Goal: Task Accomplishment & Management: Complete application form

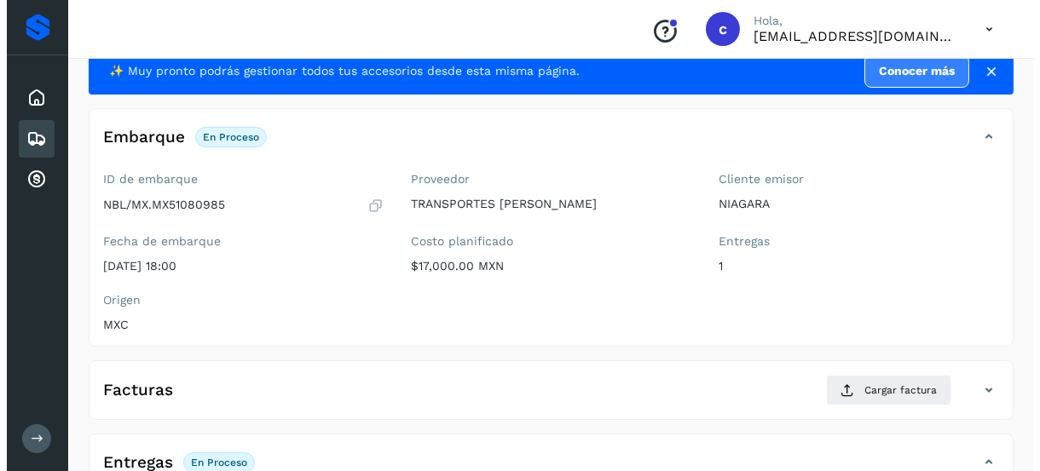
scroll to position [85, 0]
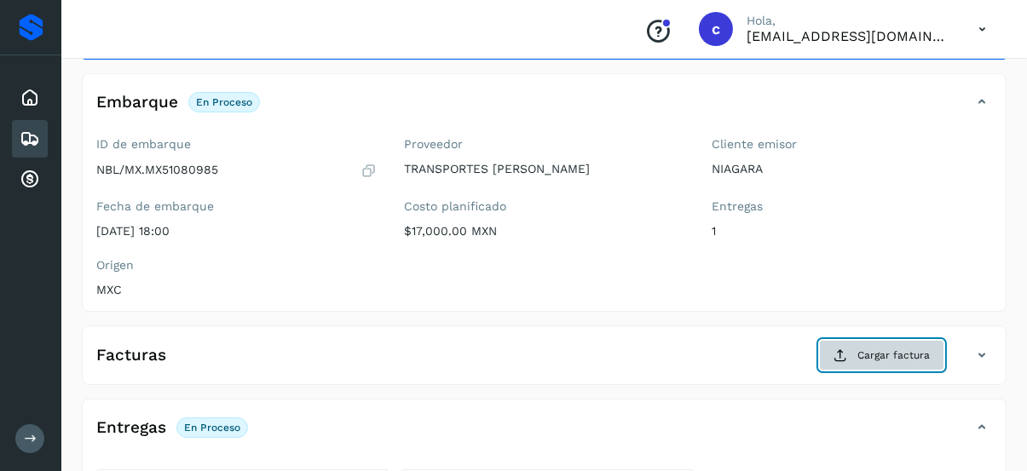
click at [861, 348] on span "Cargar factura" at bounding box center [893, 355] width 72 height 15
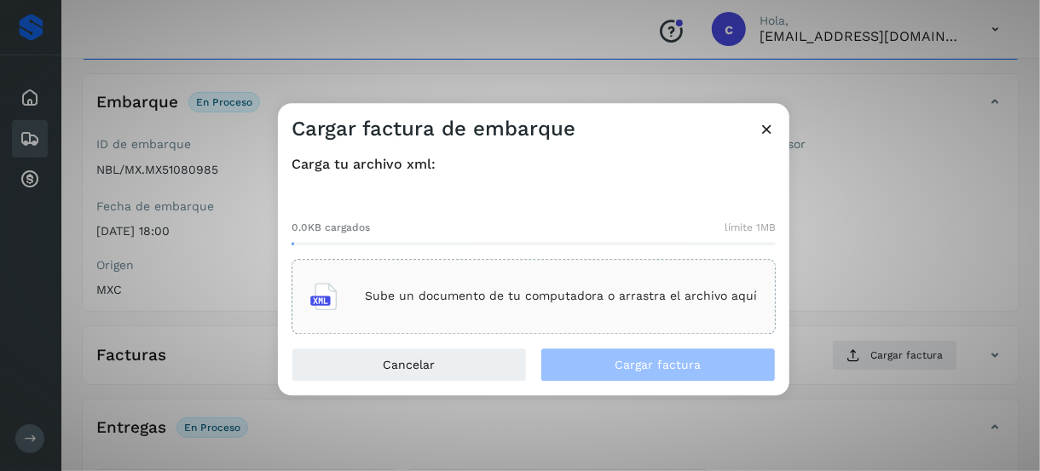
click at [458, 301] on p "Sube un documento de tu computadora o arrastra el archivo aquí" at bounding box center [561, 297] width 392 height 14
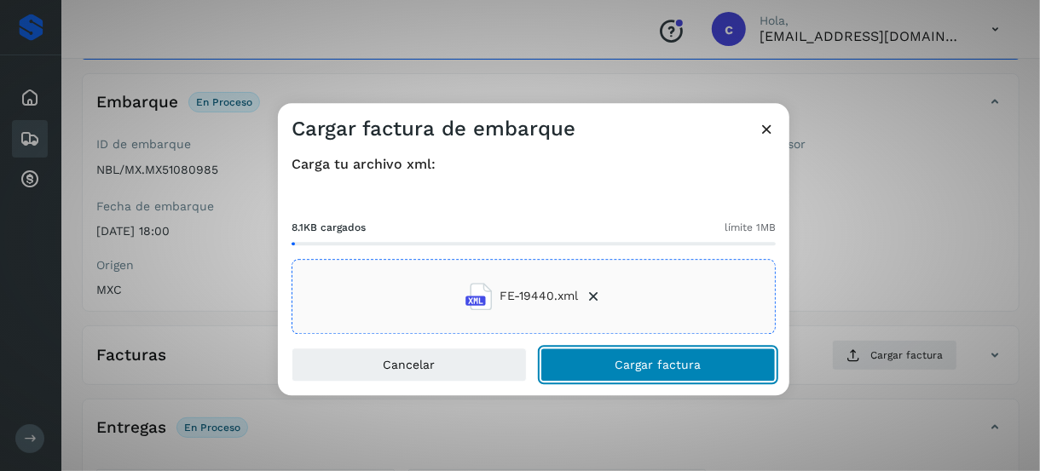
click at [609, 358] on button "Cargar factura" at bounding box center [657, 365] width 235 height 34
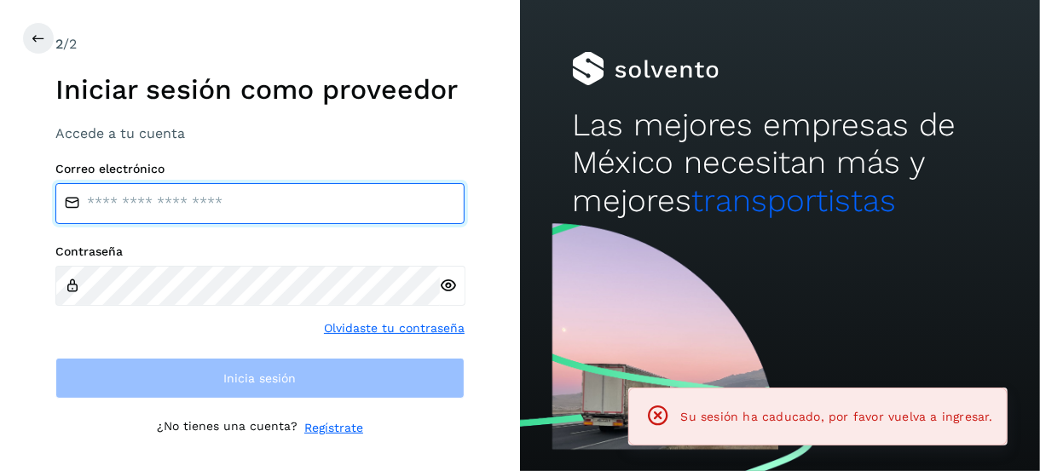
type input "**********"
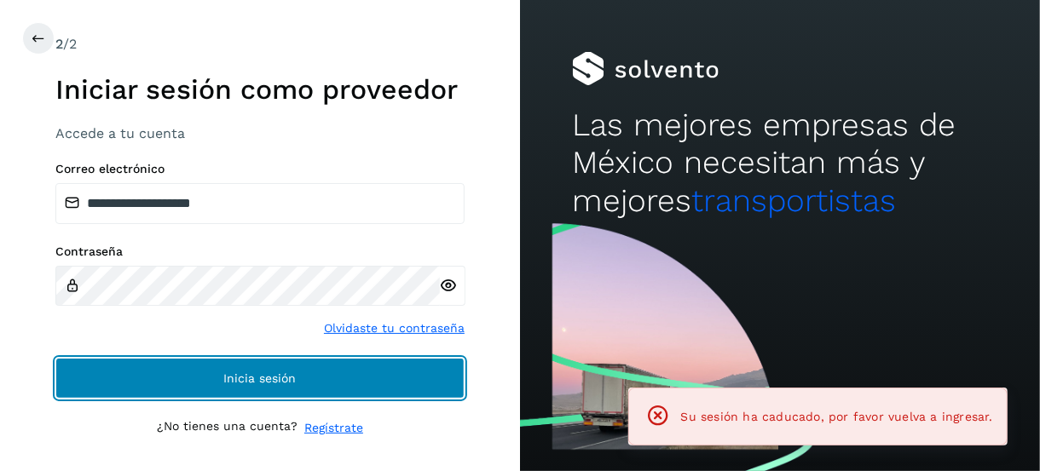
click at [320, 390] on button "Inicia sesión" at bounding box center [259, 378] width 409 height 41
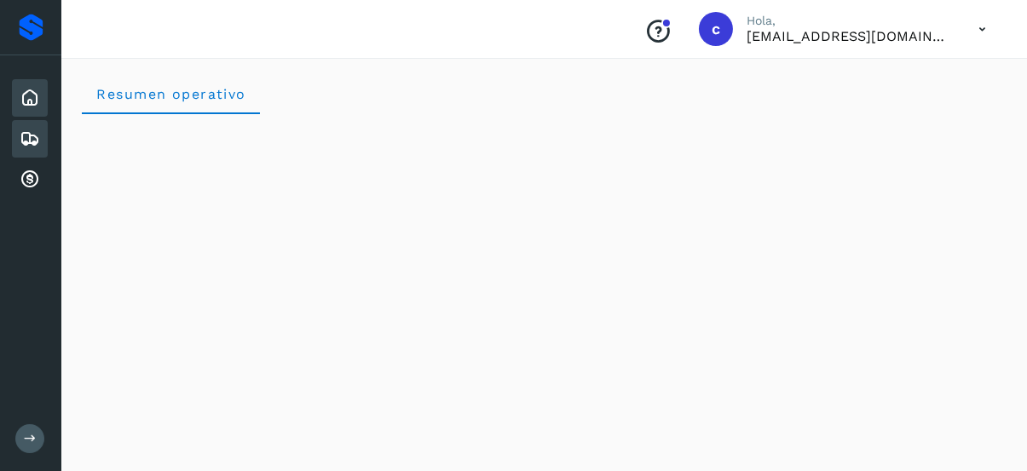
click at [22, 145] on icon at bounding box center [30, 139] width 20 height 20
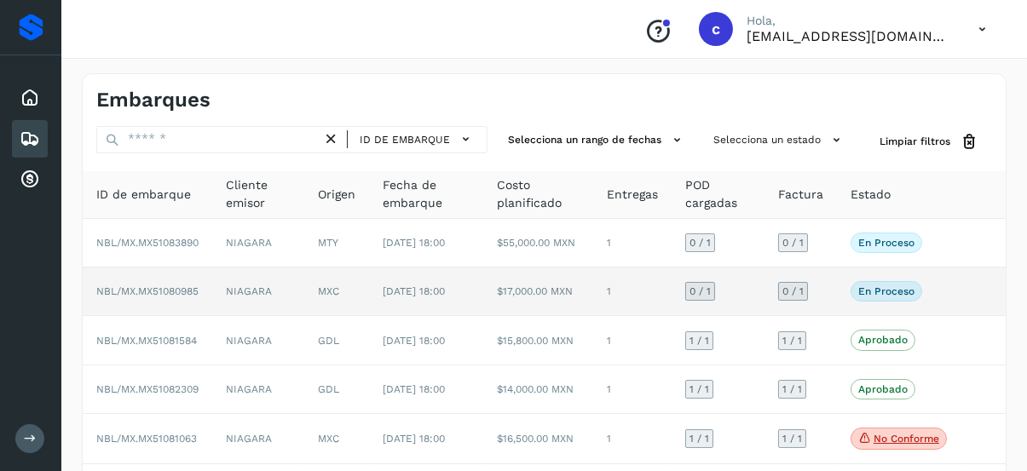
click at [176, 297] on span "NBL/MX.MX51080985" at bounding box center [147, 292] width 102 height 12
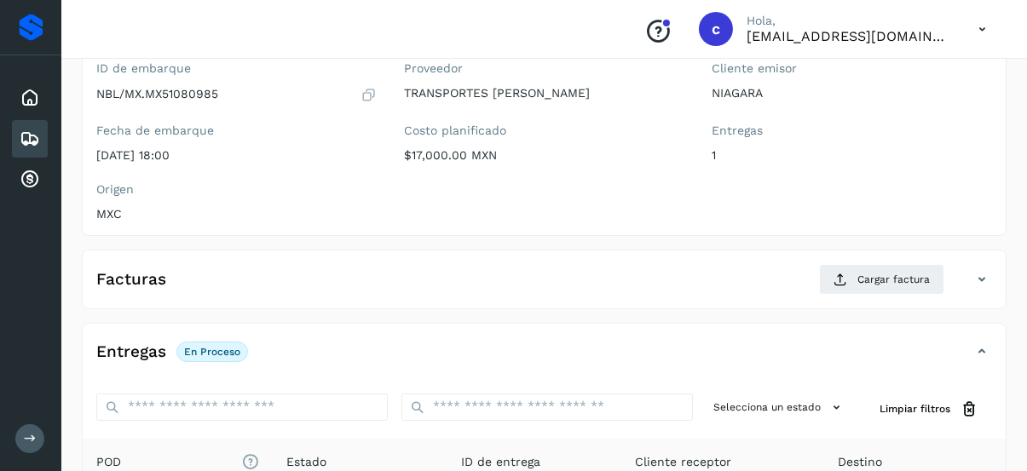
scroll to position [170, 0]
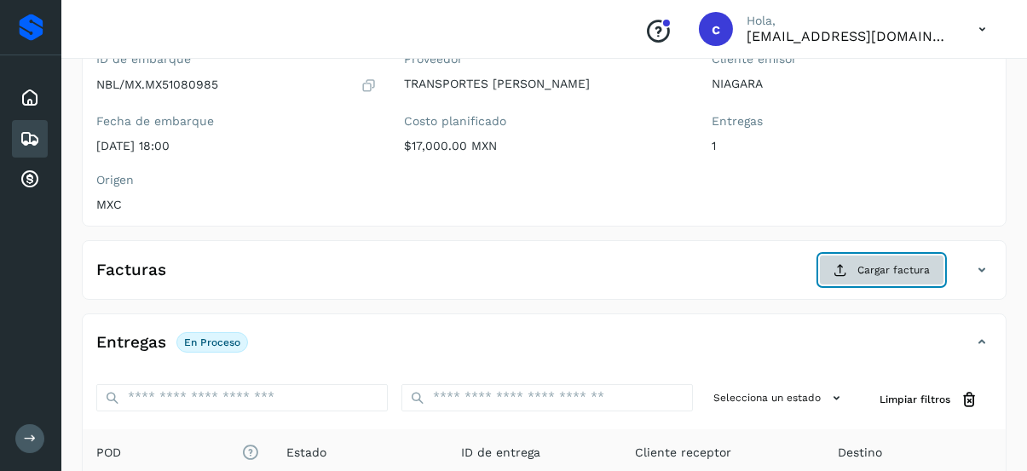
click at [878, 258] on button "Cargar factura" at bounding box center [881, 270] width 125 height 31
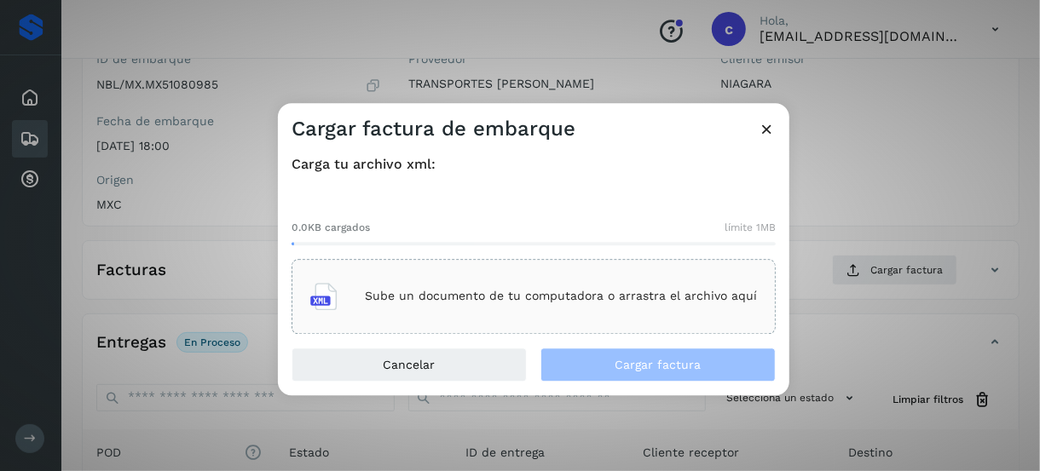
click at [609, 301] on p "Sube un documento de tu computadora o arrastra el archivo aquí" at bounding box center [561, 297] width 392 height 14
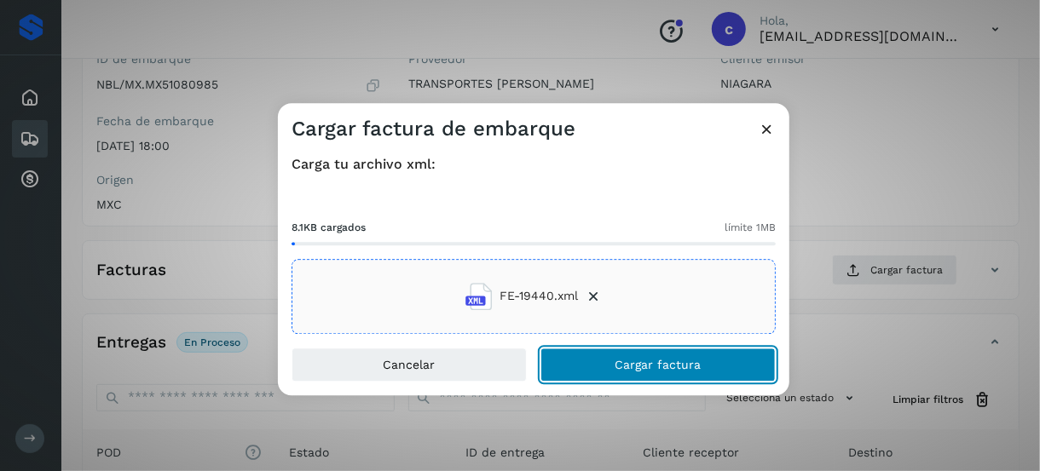
click at [657, 370] on span "Cargar factura" at bounding box center [658, 365] width 86 height 12
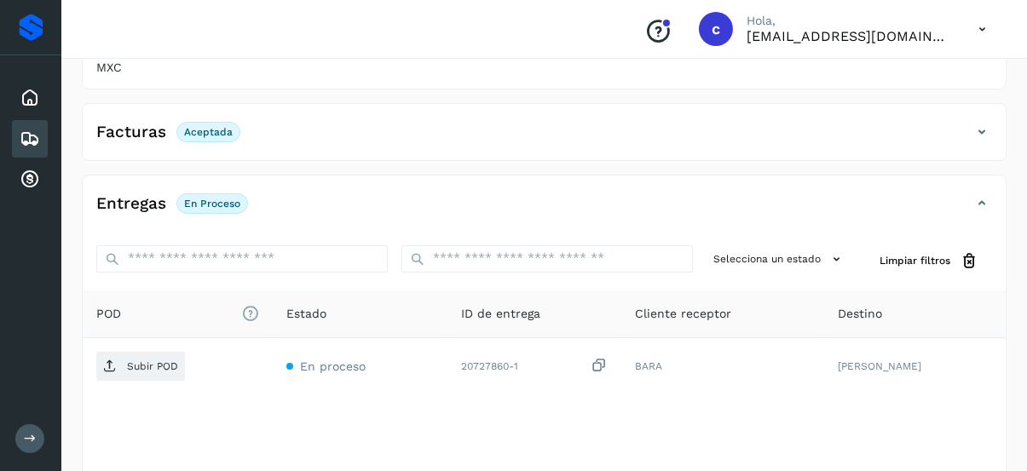
scroll to position [394, 0]
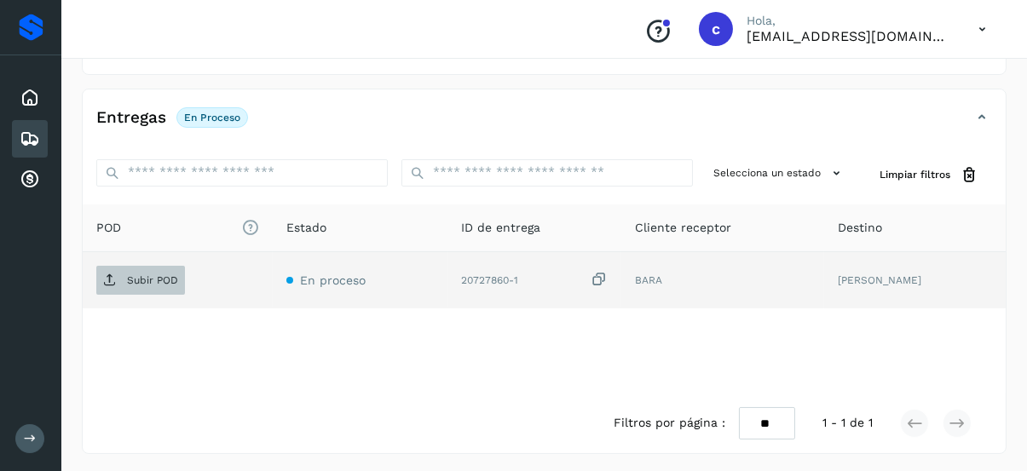
click at [149, 275] on p "Subir POD" at bounding box center [152, 280] width 51 height 12
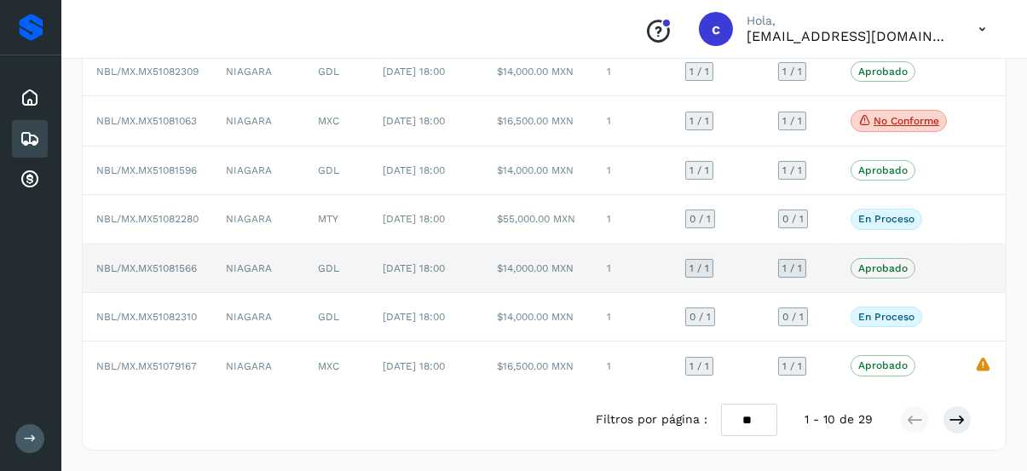
scroll to position [401, 0]
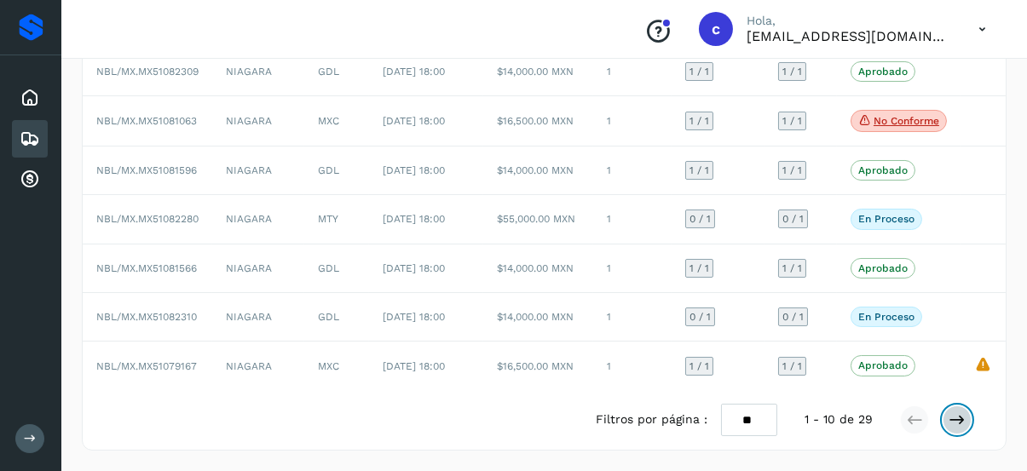
click at [967, 430] on button at bounding box center [957, 420] width 29 height 29
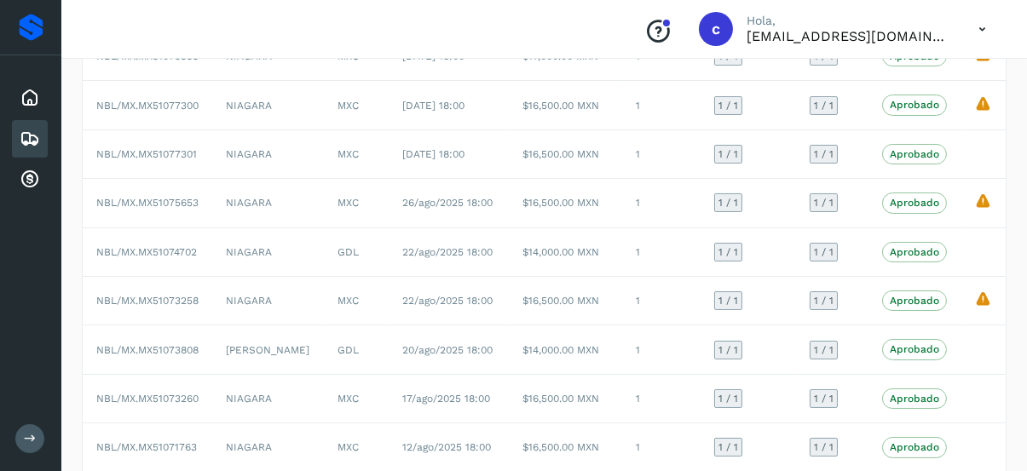
scroll to position [309, 0]
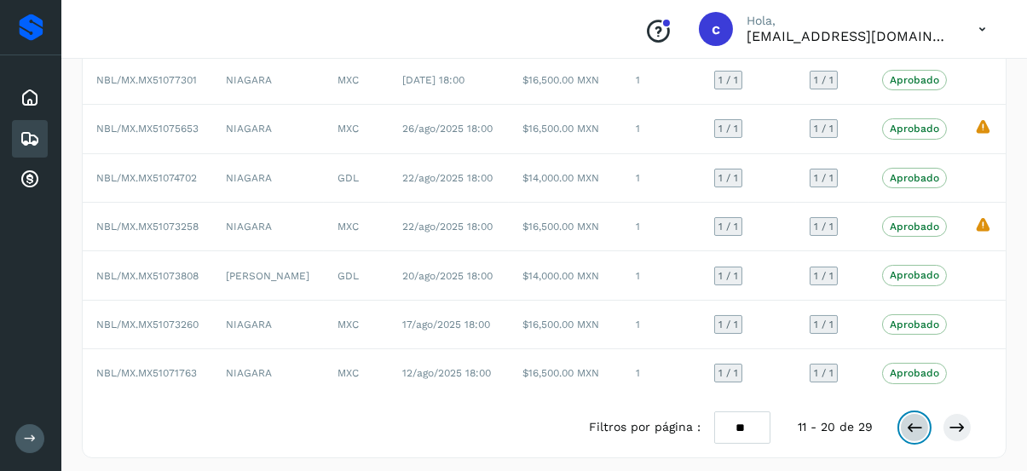
click at [918, 419] on icon at bounding box center [914, 427] width 17 height 17
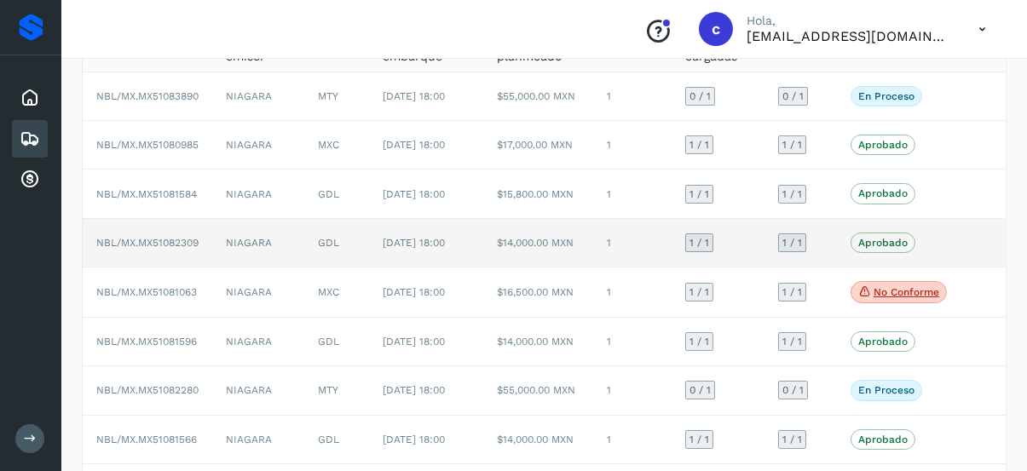
scroll to position [146, 0]
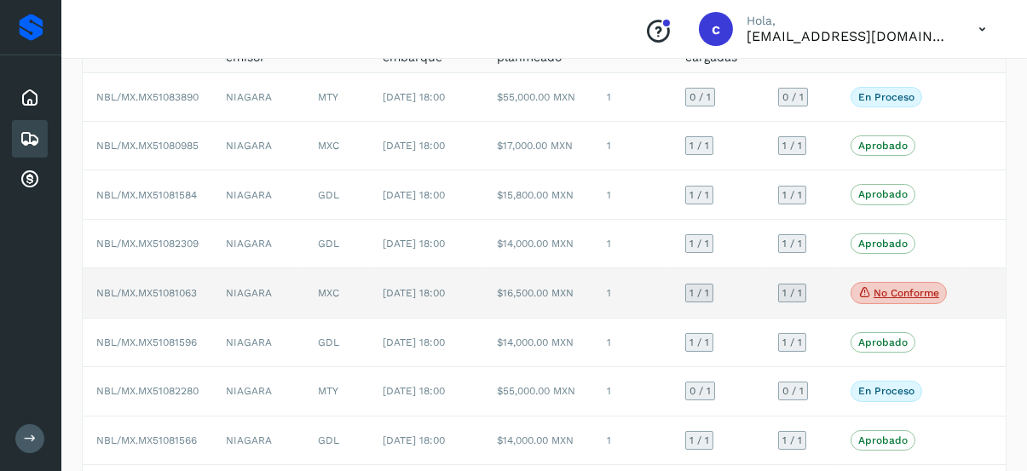
click at [869, 300] on icon at bounding box center [865, 292] width 14 height 15
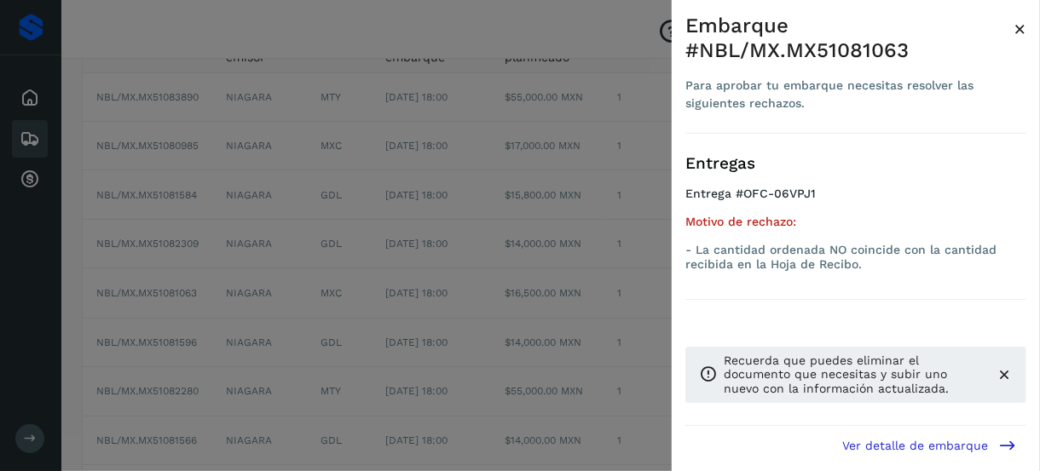
click at [526, 323] on div at bounding box center [520, 235] width 1040 height 471
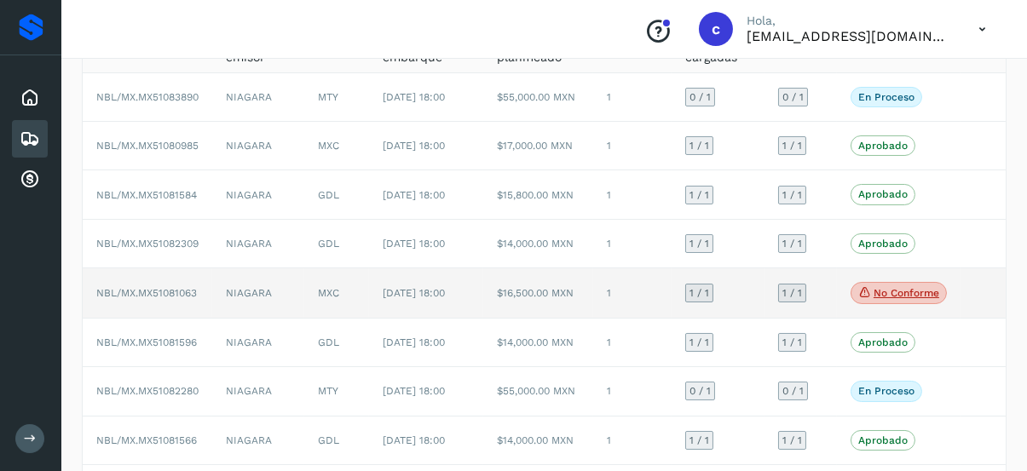
click at [129, 299] on span "NBL/MX.MX51081063" at bounding box center [146, 293] width 101 height 12
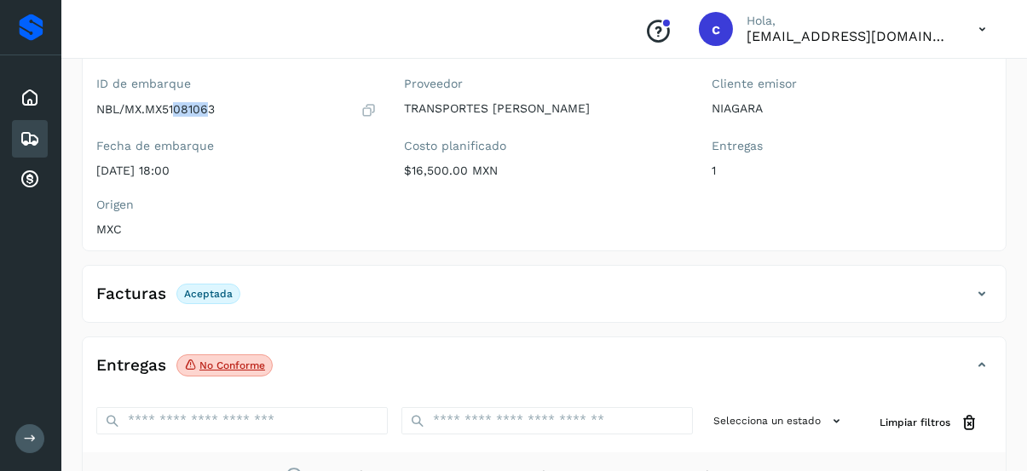
drag, startPoint x: 211, startPoint y: 107, endPoint x: 185, endPoint y: 113, distance: 26.1
click at [182, 112] on p "NBL/MX.MX51081063" at bounding box center [155, 109] width 118 height 14
click at [215, 113] on p "NBL/MX.MX51081063" at bounding box center [155, 109] width 118 height 14
click at [215, 110] on p "NBL/MX.MX51081063" at bounding box center [155, 109] width 118 height 14
click at [216, 109] on div "NBL/MX.MX51081063" at bounding box center [236, 109] width 280 height 17
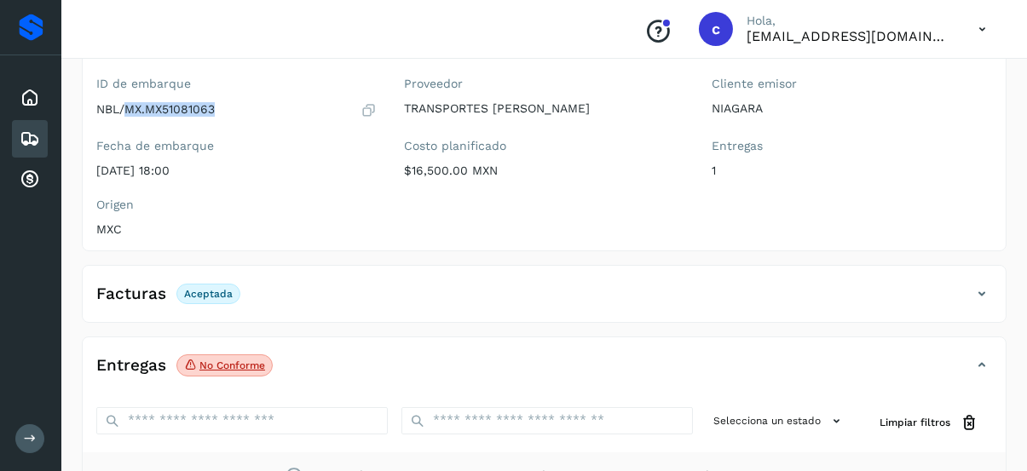
drag, startPoint x: 214, startPoint y: 103, endPoint x: 129, endPoint y: 108, distance: 85.4
click at [128, 107] on p "NBL/MX.MX51081063" at bounding box center [155, 109] width 118 height 14
copy p "MX.MX51081063"
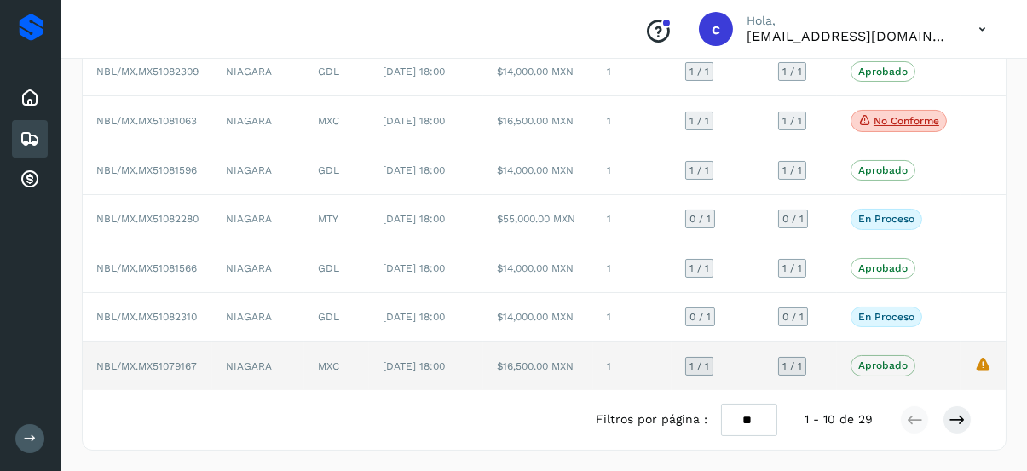
scroll to position [401, 0]
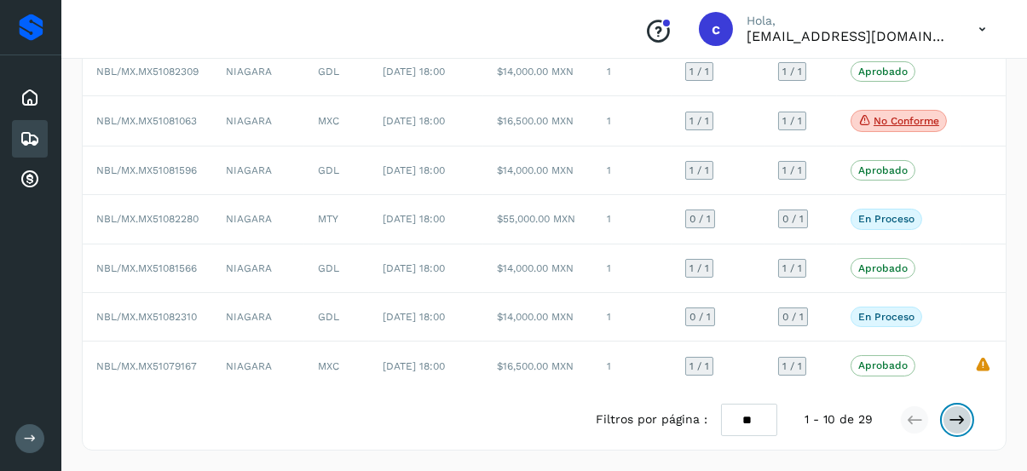
click at [963, 420] on icon at bounding box center [957, 420] width 17 height 17
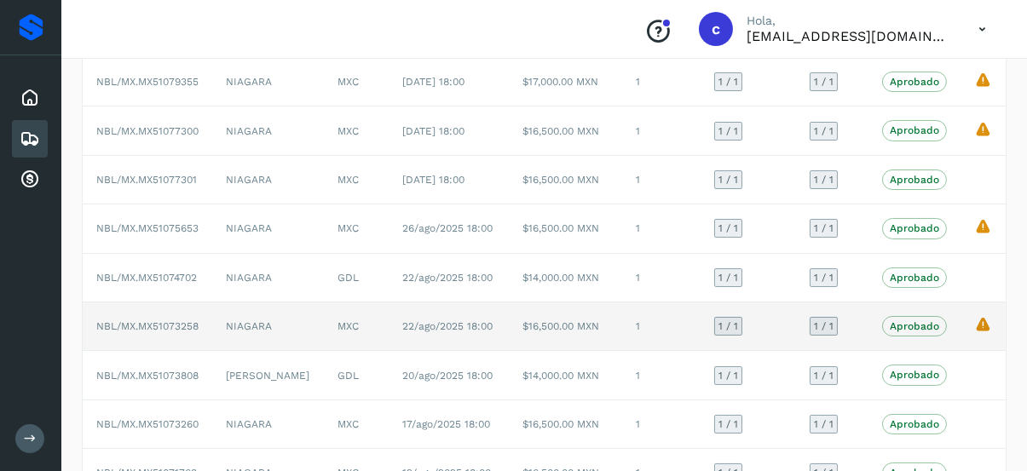
scroll to position [309, 0]
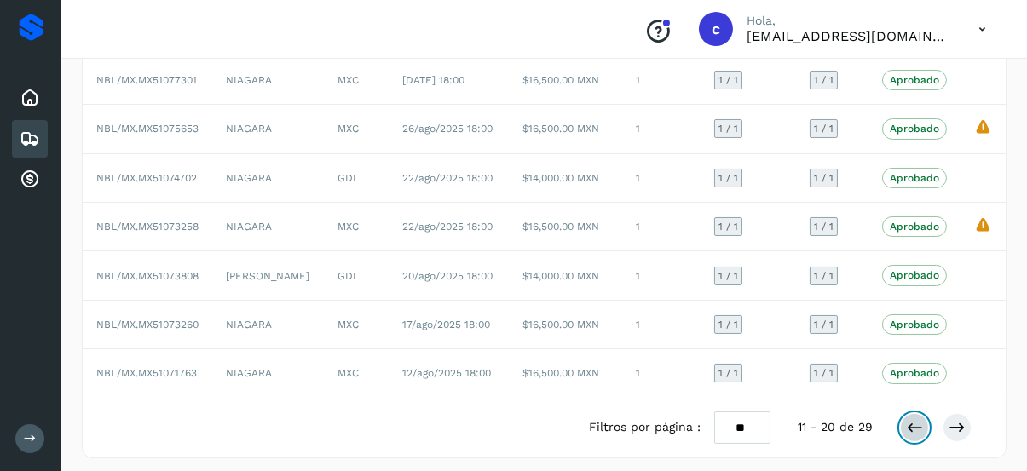
click at [913, 419] on icon at bounding box center [914, 427] width 17 height 17
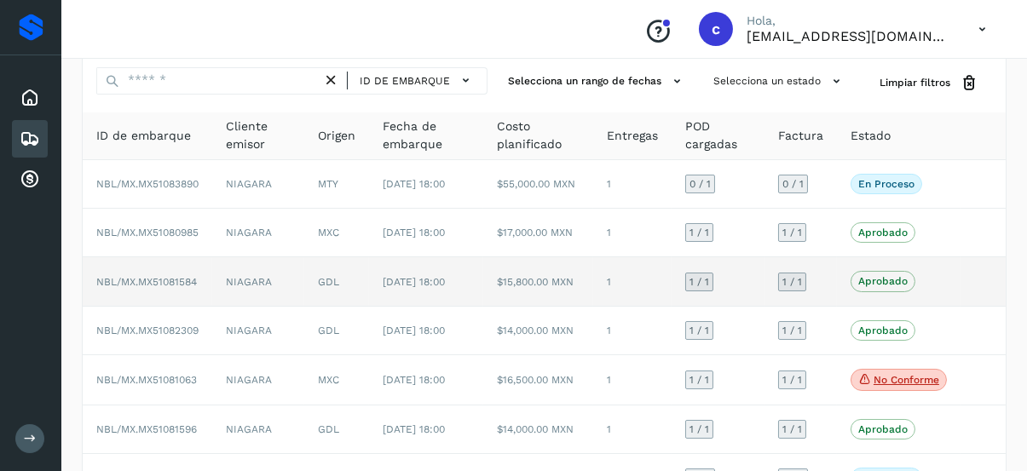
scroll to position [85, 0]
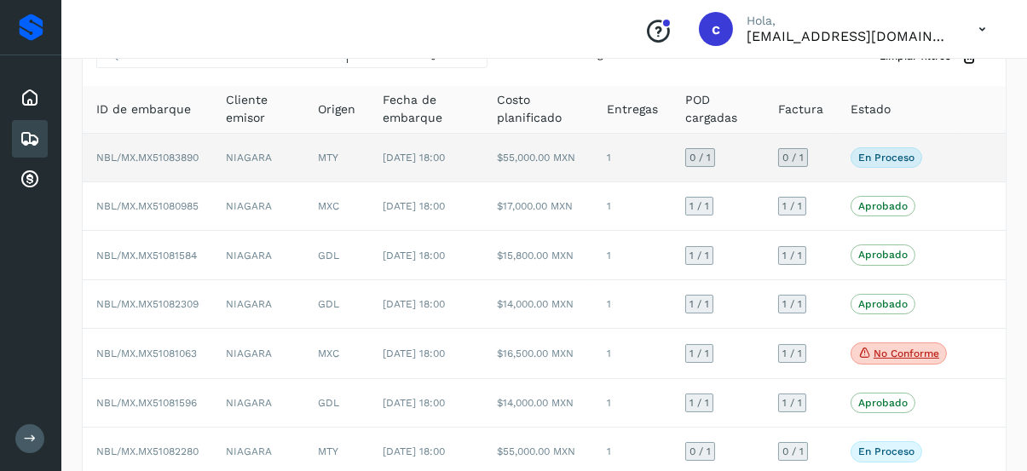
click at [863, 153] on span "En proceso" at bounding box center [887, 157] width 72 height 20
click at [182, 161] on span "NBL/MX.MX51083890" at bounding box center [147, 158] width 102 height 12
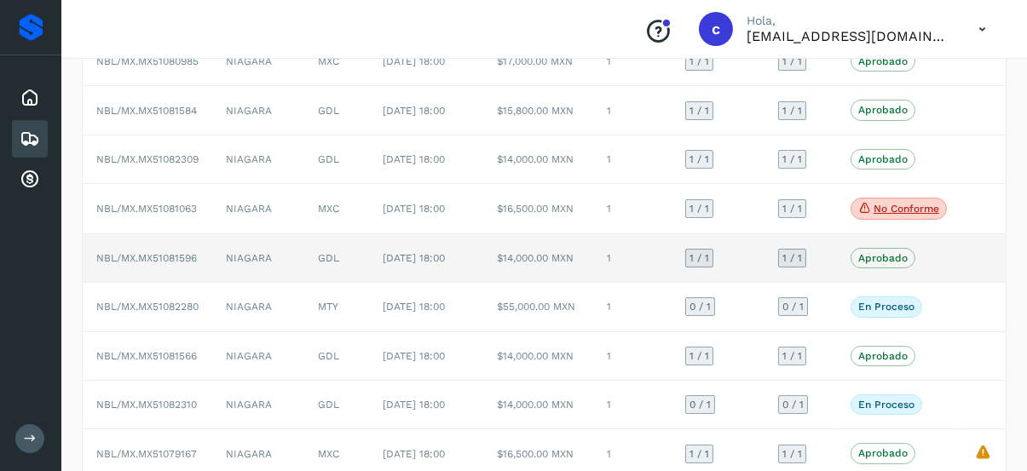
scroll to position [256, 0]
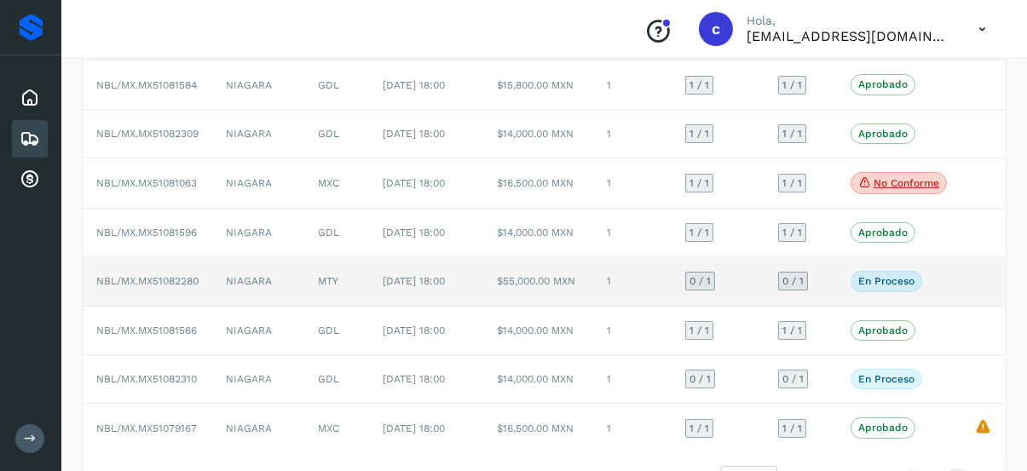
click at [177, 287] on span "NBL/MX.MX51082280" at bounding box center [147, 281] width 102 height 12
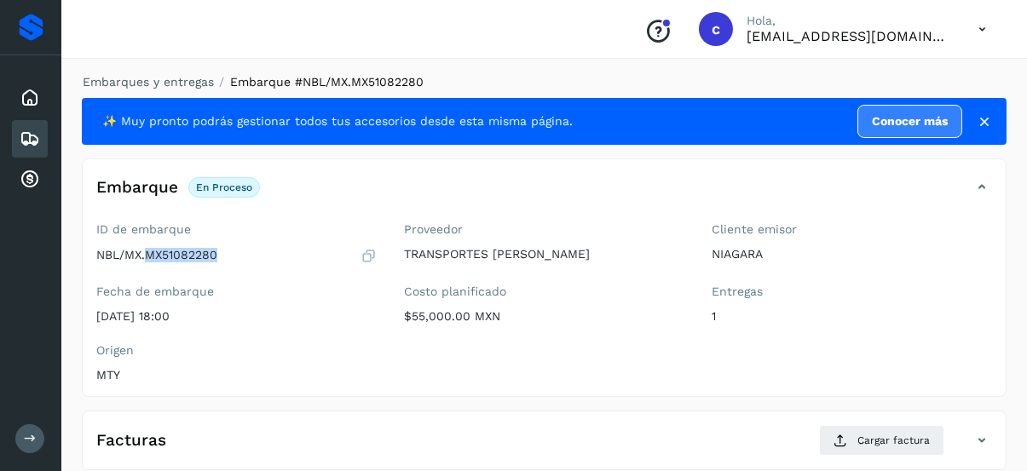
drag, startPoint x: 217, startPoint y: 253, endPoint x: 147, endPoint y: 256, distance: 69.9
click at [147, 256] on div "NBL/MX.MX51082280" at bounding box center [236, 255] width 280 height 17
copy p "MX51082280"
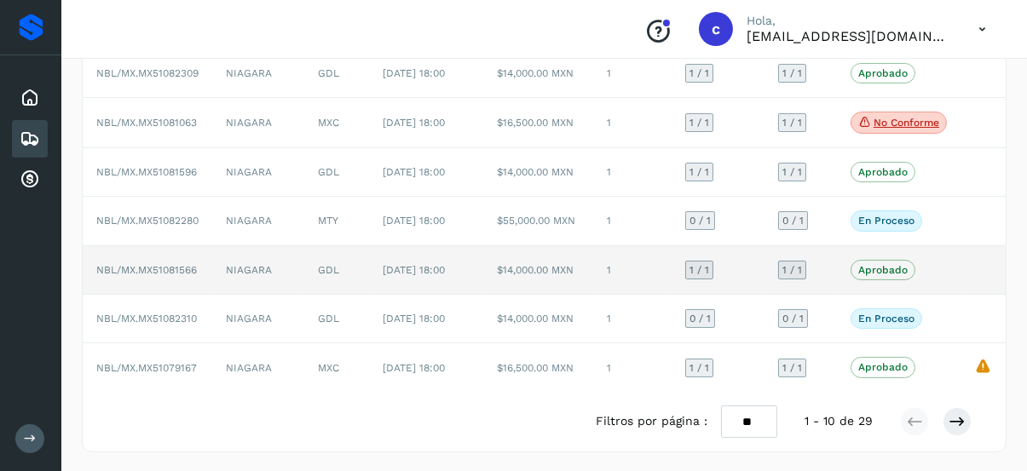
scroll to position [401, 0]
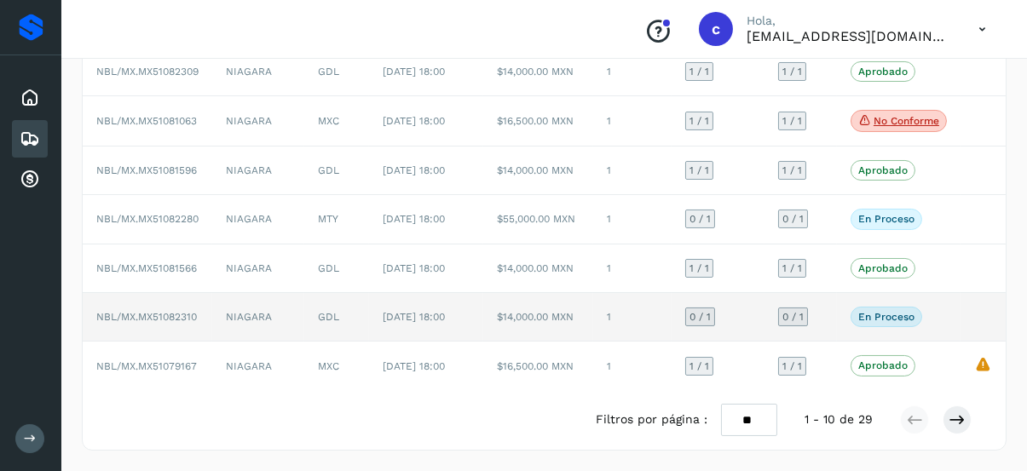
click at [162, 311] on span "NBL/MX.MX51082310" at bounding box center [146, 317] width 101 height 12
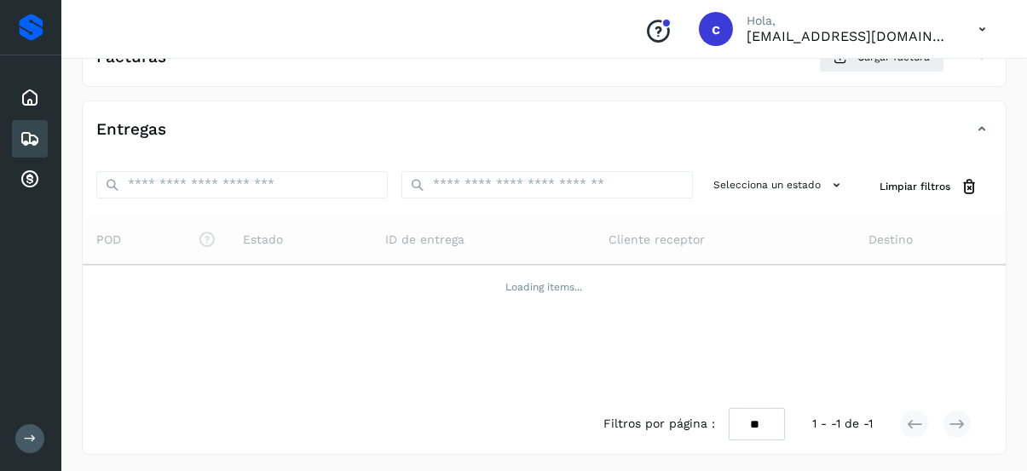
scroll to position [396, 0]
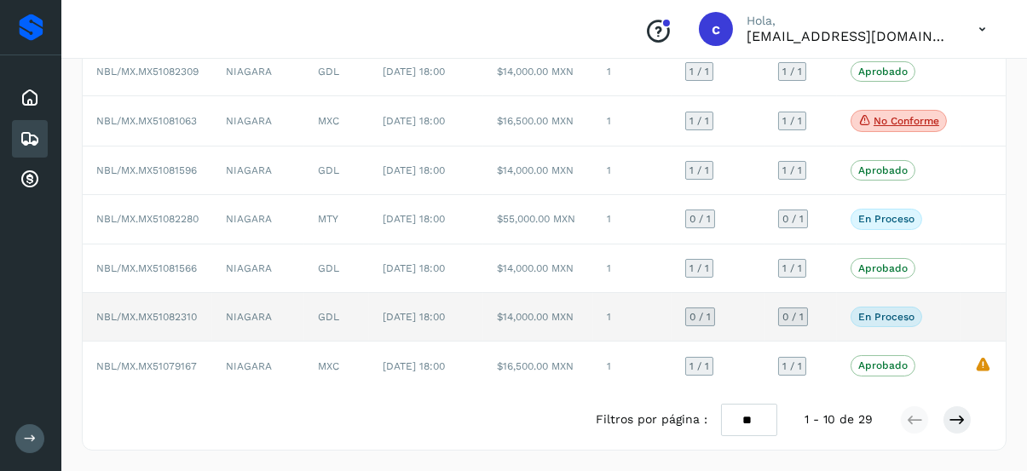
scroll to position [401, 0]
click at [167, 311] on span "NBL/MX.MX51082310" at bounding box center [146, 317] width 101 height 12
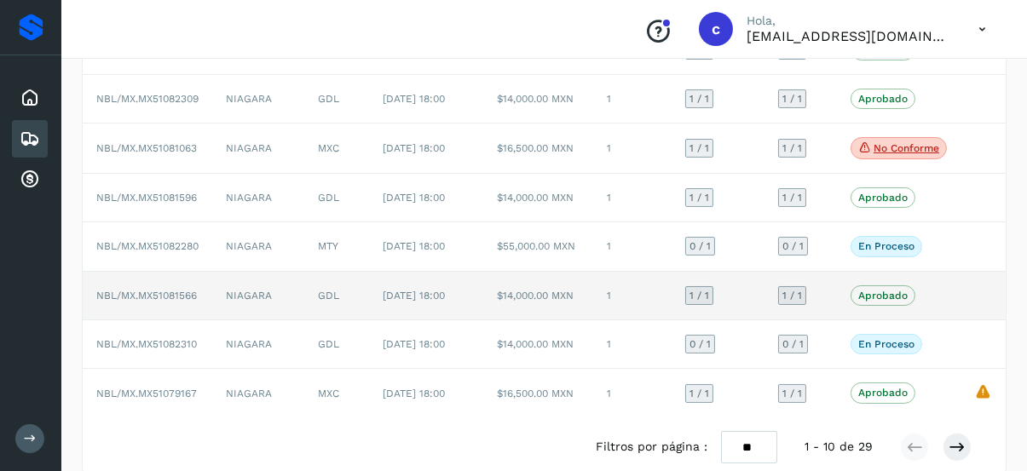
scroll to position [316, 0]
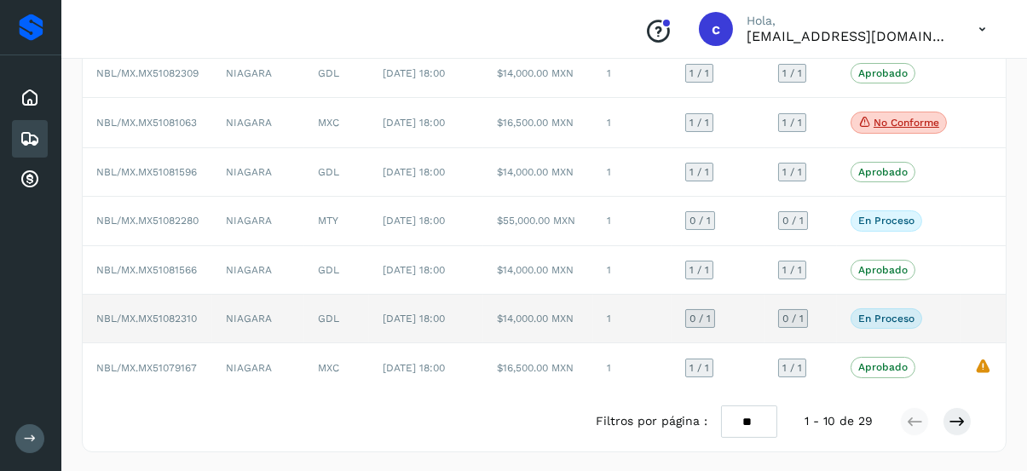
click at [173, 344] on td "NBL/MX.MX51082310" at bounding box center [148, 319] width 130 height 49
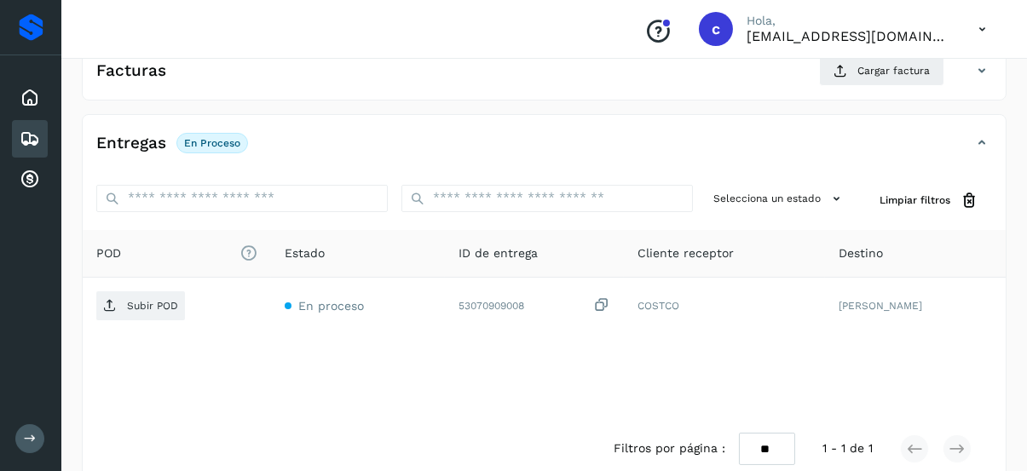
scroll to position [396, 0]
